Goal: Task Accomplishment & Management: Use online tool/utility

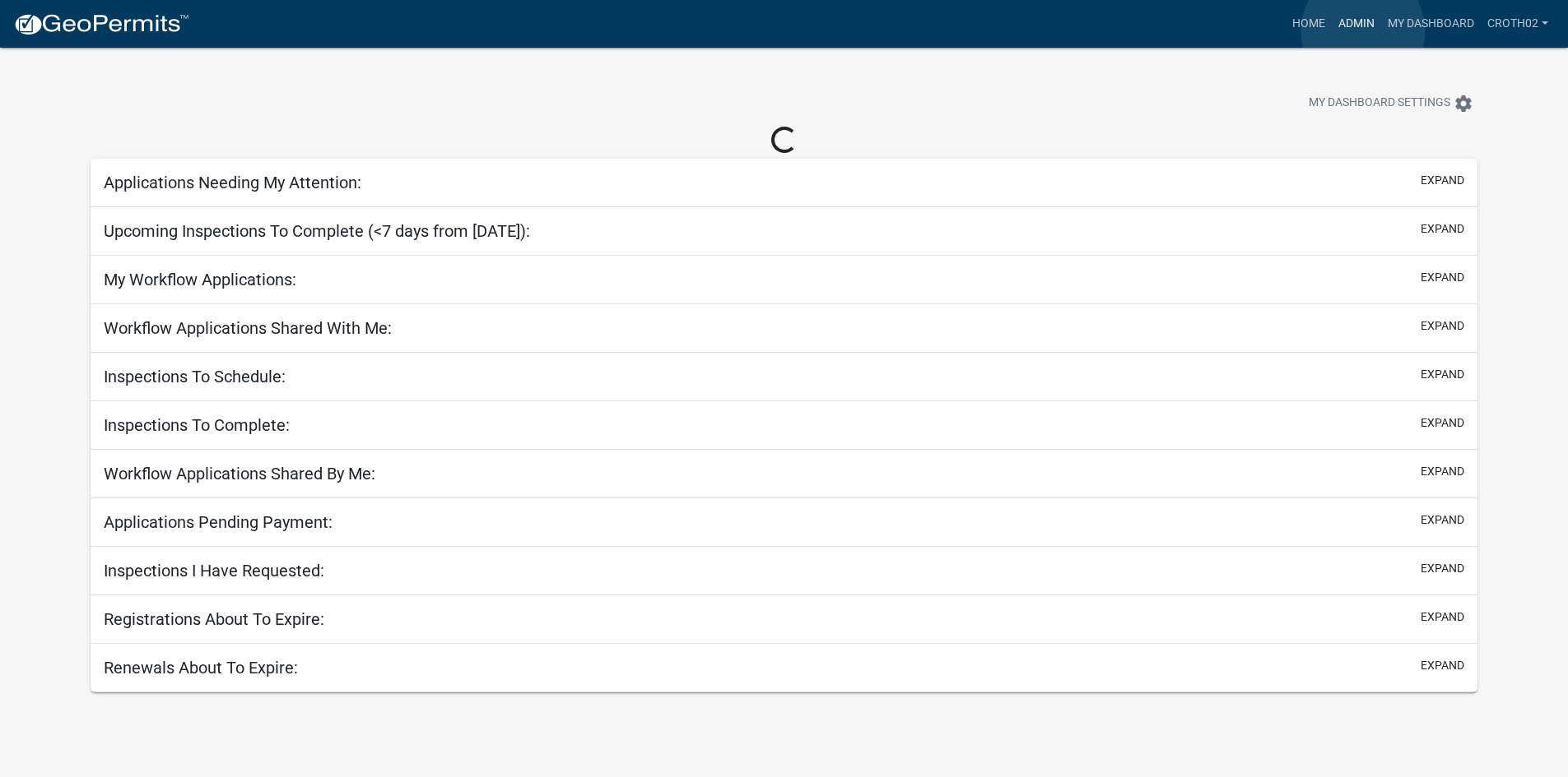
click at [1363, 31] on link "Admin" at bounding box center [1356, 23] width 50 height 31
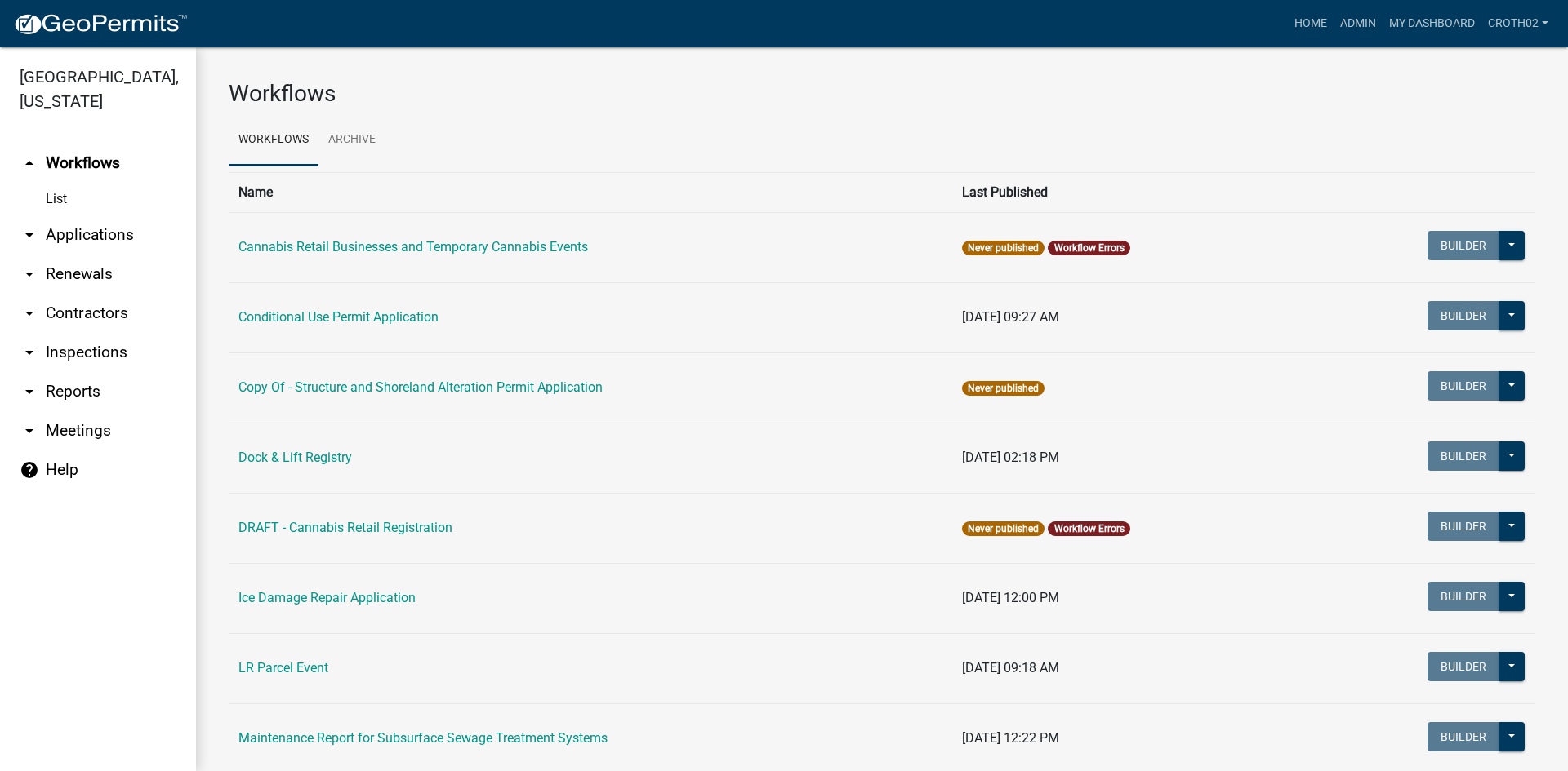
click at [98, 360] on link "arrow_drop_down Inspections" at bounding box center [97, 353] width 196 height 39
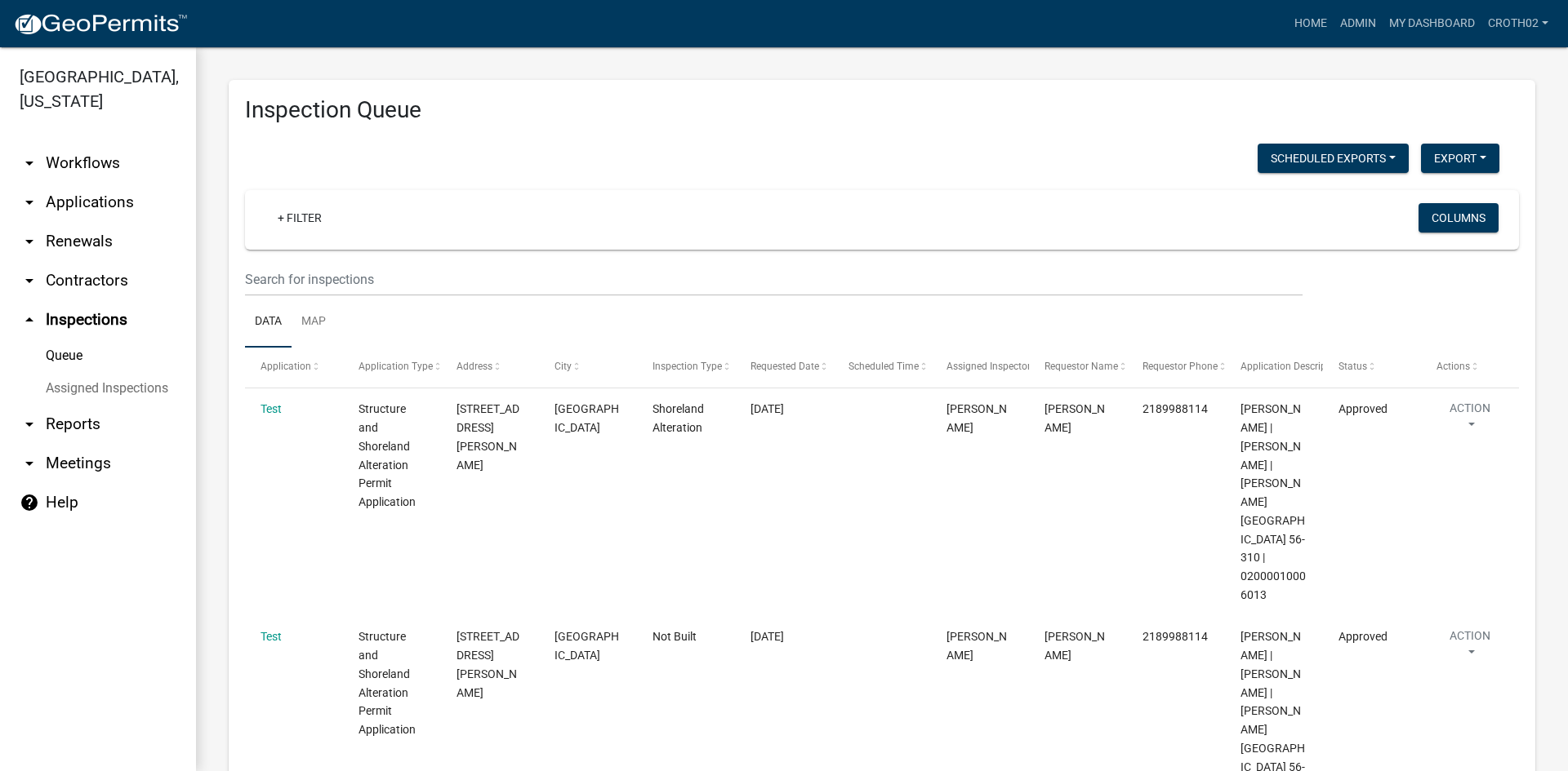
click at [96, 203] on link "arrow_drop_down Applications" at bounding box center [97, 202] width 196 height 39
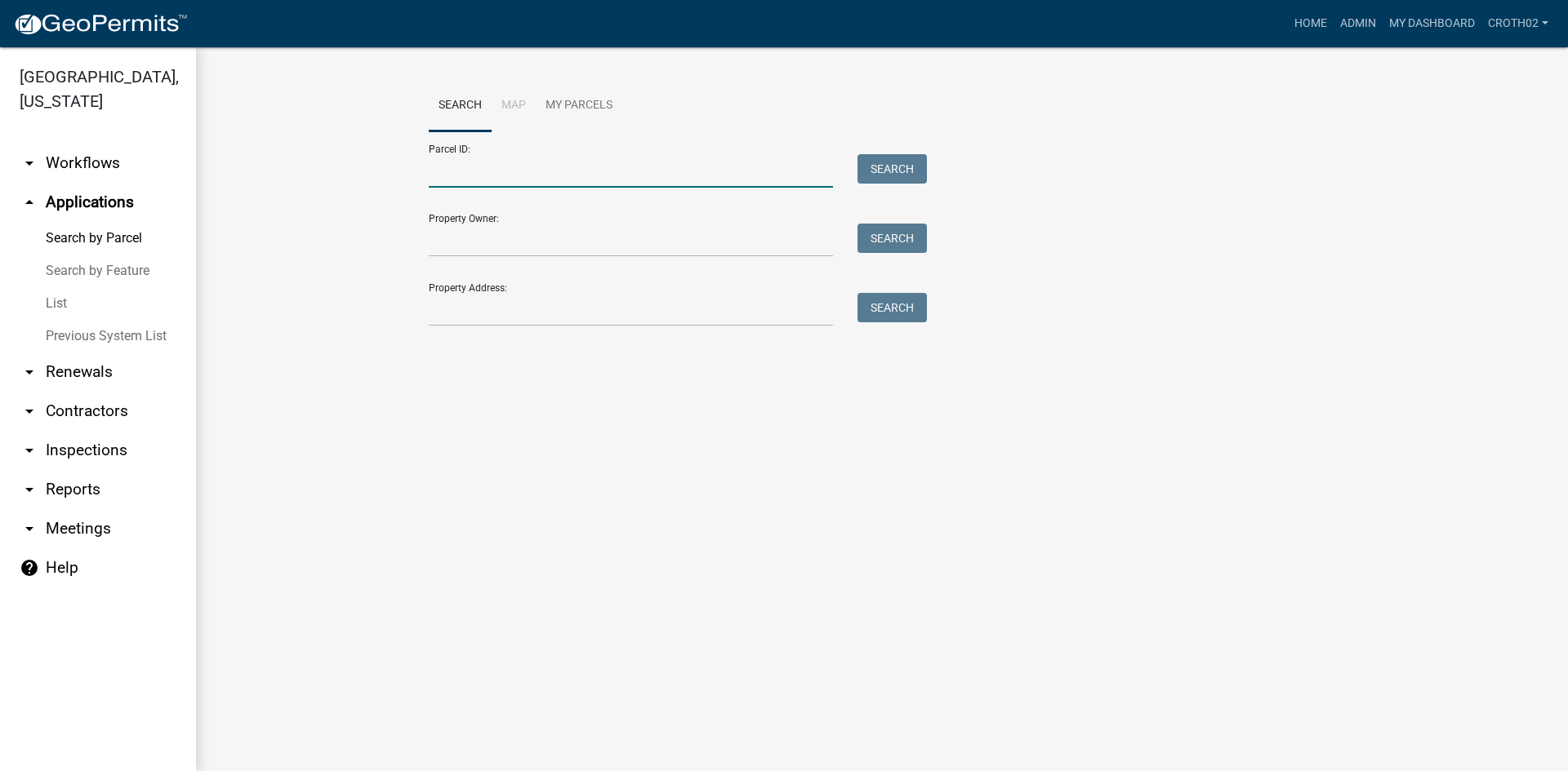
click at [486, 173] on input "Parcel ID:" at bounding box center [630, 171] width 404 height 33
paste input "47000210138001"
type input "47000210138001"
click at [922, 153] on div "Parcel ID: 47000210138001 Search Property Owner: Search Property Address: Search" at bounding box center [882, 229] width 907 height 195
click at [914, 167] on button "Search" at bounding box center [892, 169] width 70 height 30
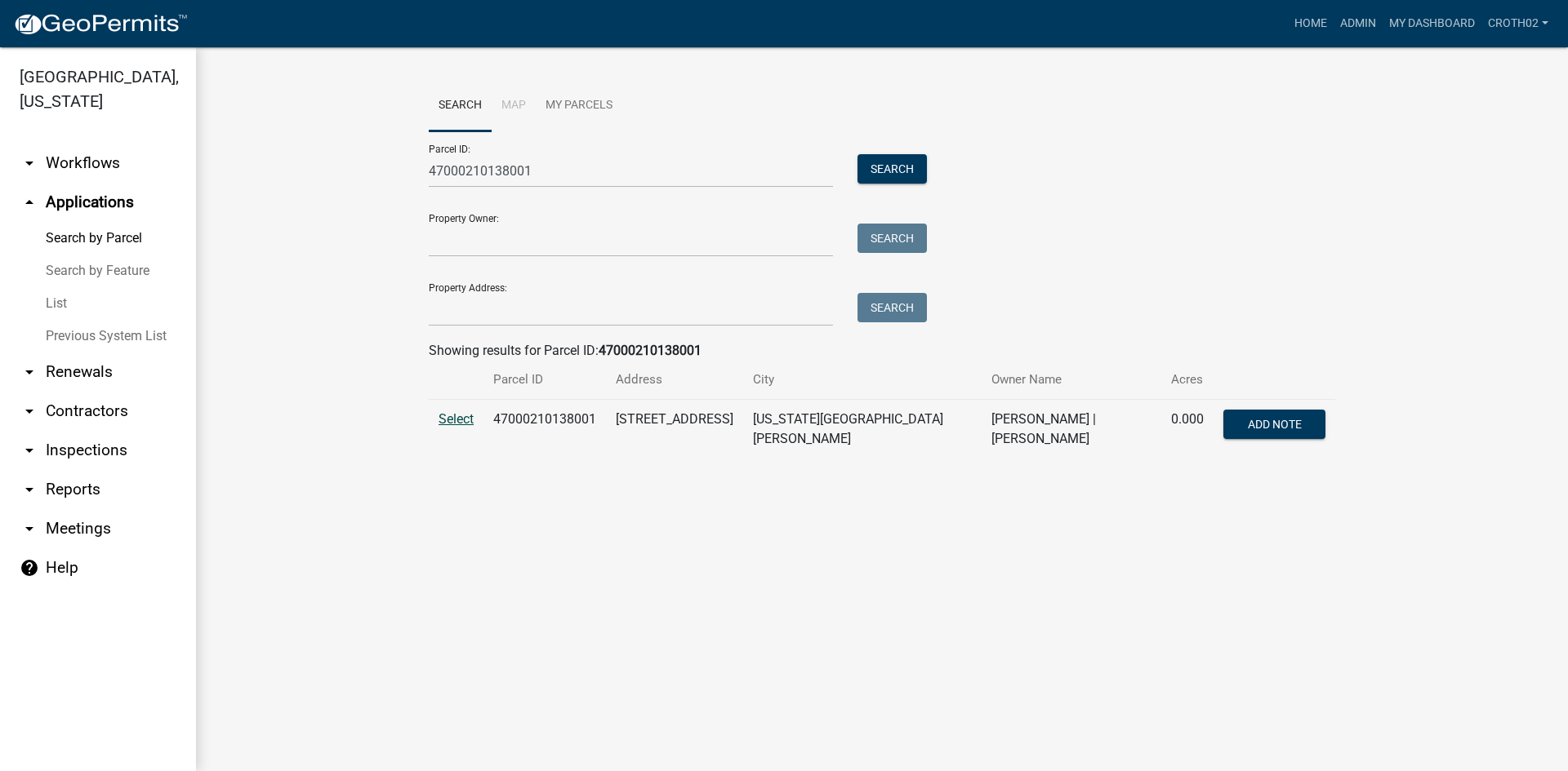
click at [460, 424] on span "Select" at bounding box center [456, 418] width 35 height 16
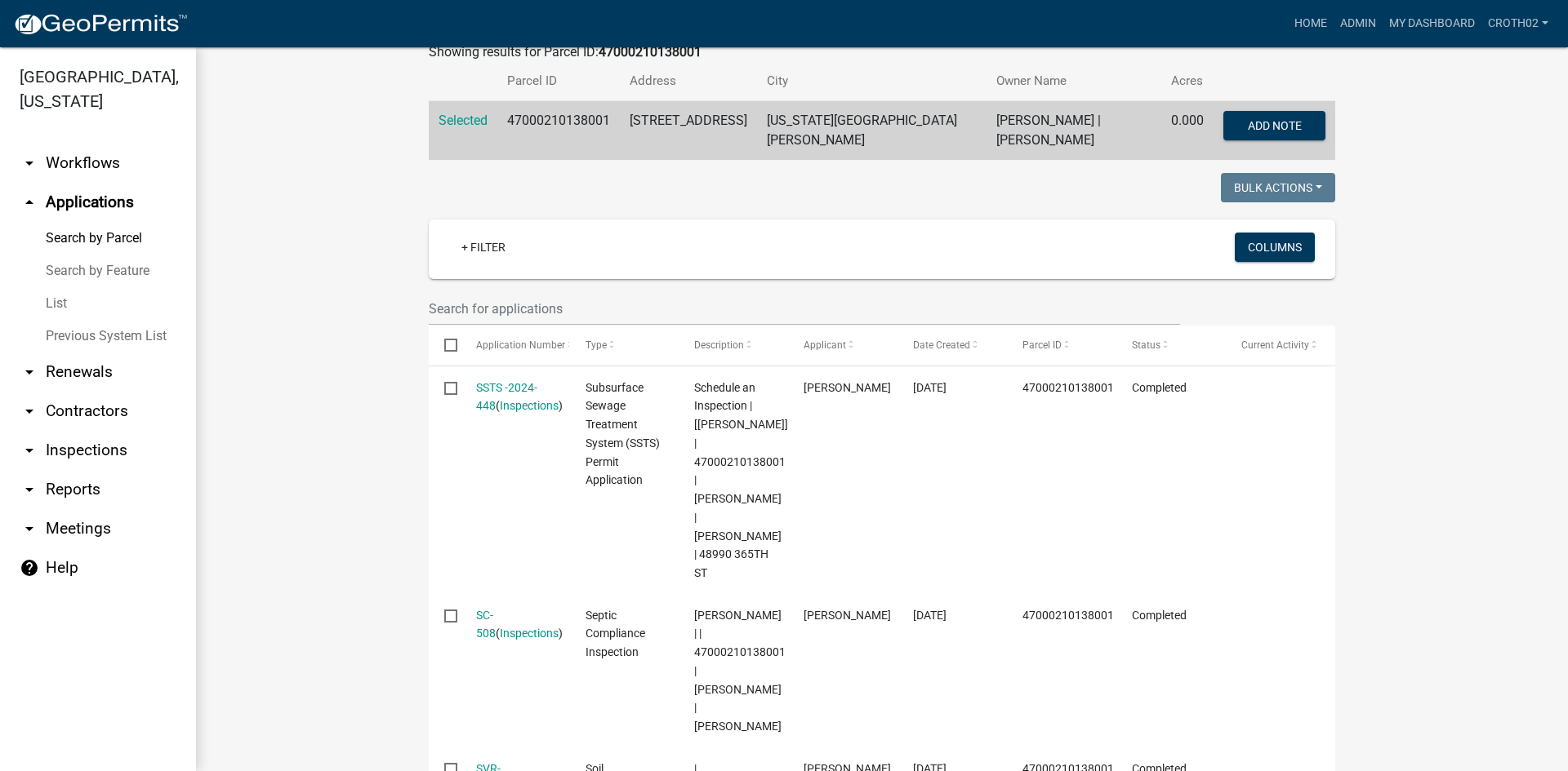
scroll to position [306, 0]
